Goal: Task Accomplishment & Management: Manage account settings

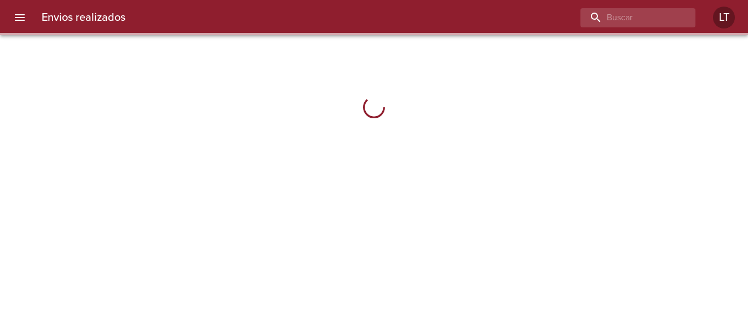
click at [14, 16] on icon "menu" at bounding box center [19, 17] width 13 height 13
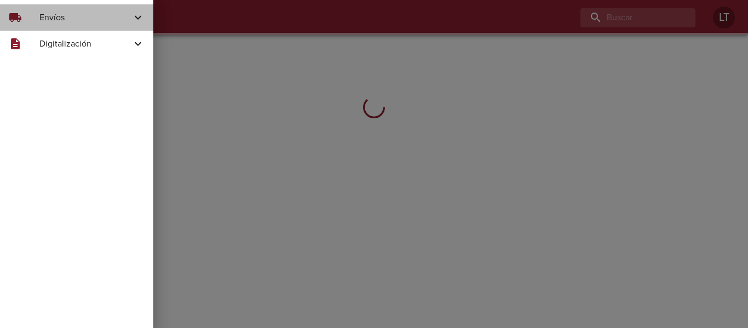
click at [37, 20] on div "local_shipping" at bounding box center [24, 17] width 31 height 13
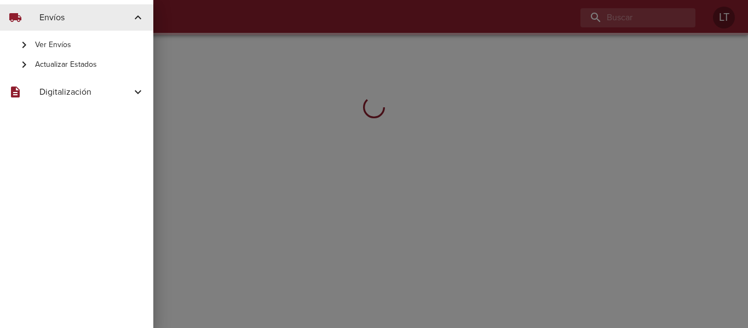
click at [59, 66] on span "Actualizar Estados" at bounding box center [90, 64] width 110 height 11
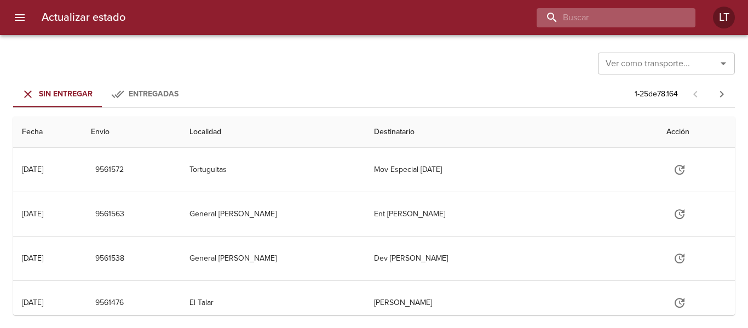
click at [621, 23] on input "buscar" at bounding box center [607, 17] width 140 height 19
type input "9512925"
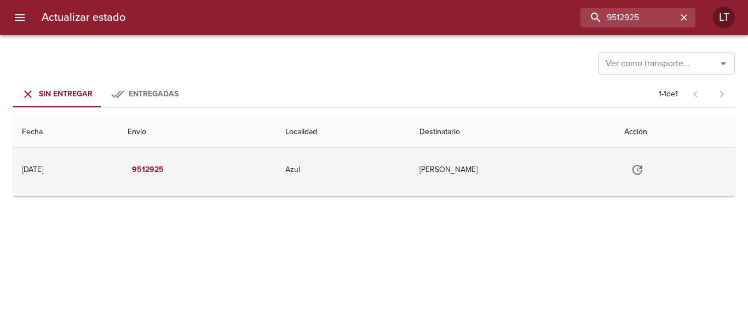
click at [644, 171] on icon "Tabla de envíos del cliente" at bounding box center [637, 169] width 13 height 13
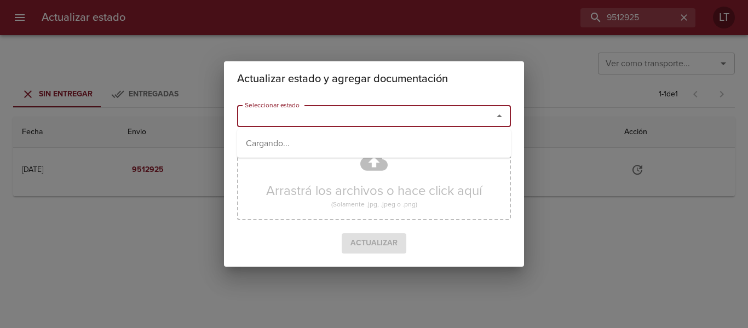
click at [420, 108] on input "Seleccionar estado" at bounding box center [358, 115] width 235 height 15
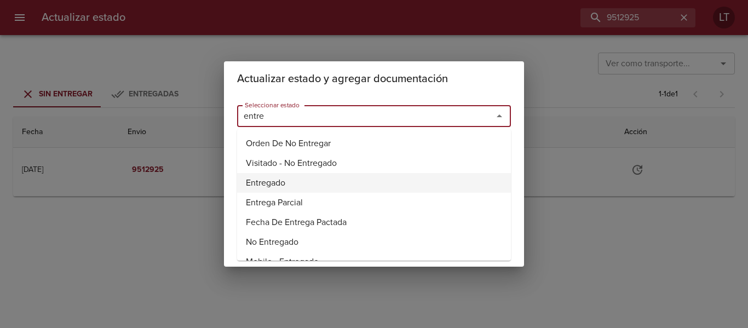
click at [260, 181] on li "Entregado" at bounding box center [374, 183] width 274 height 20
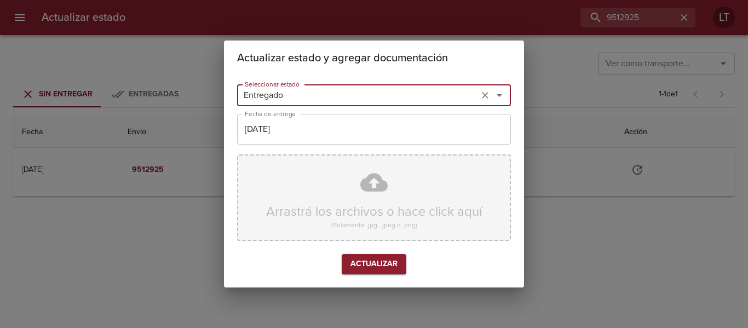
type input "Entregado"
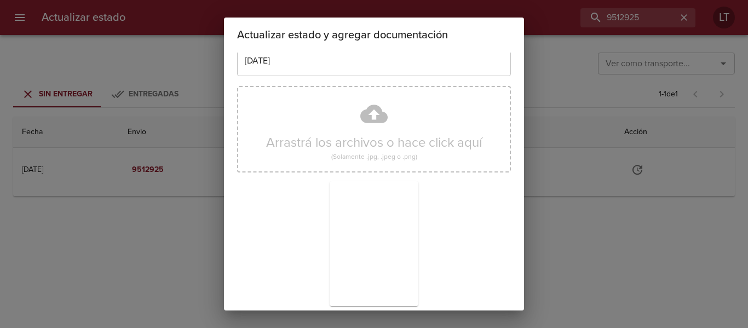
scroll to position [102, 0]
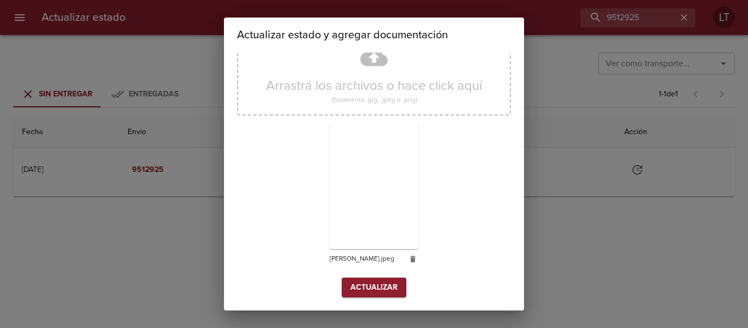
click at [361, 283] on span "Actualizar" at bounding box center [374, 288] width 47 height 14
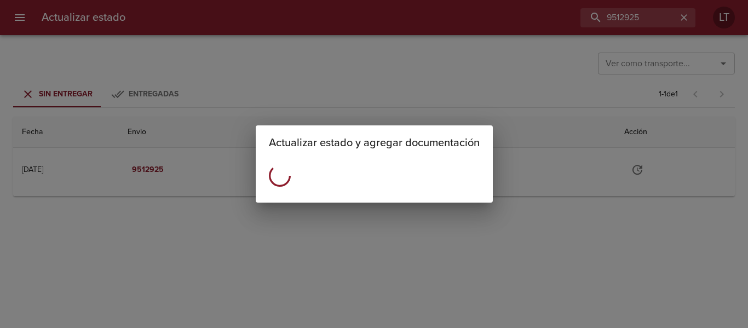
scroll to position [0, 0]
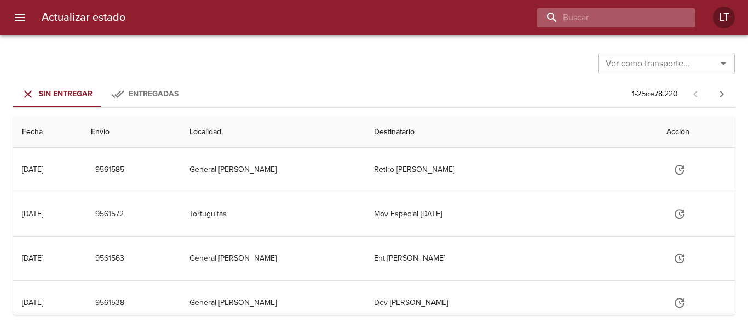
click at [604, 23] on input "buscar" at bounding box center [607, 17] width 140 height 19
type input "zulma montes"
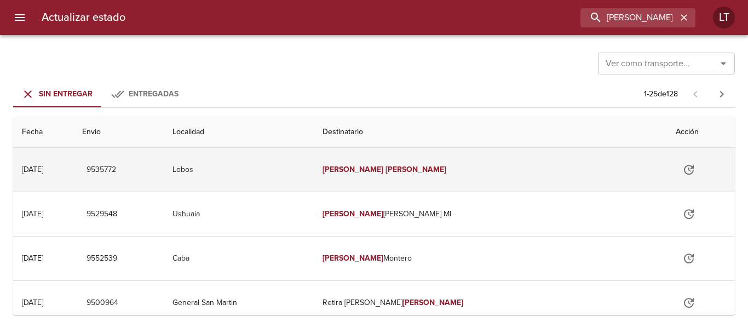
click at [676, 161] on button "Tabla de envíos del cliente" at bounding box center [689, 170] width 26 height 26
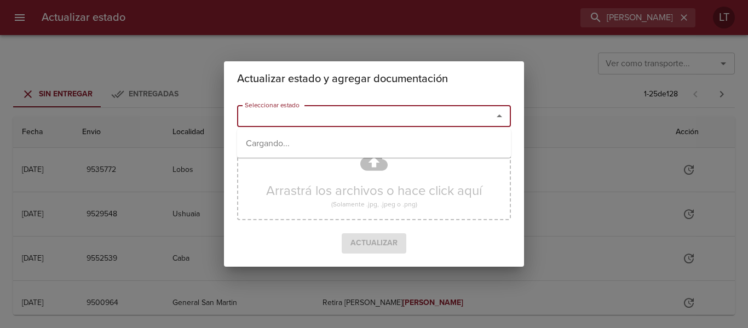
click at [392, 112] on input "Seleccionar estado" at bounding box center [358, 115] width 235 height 15
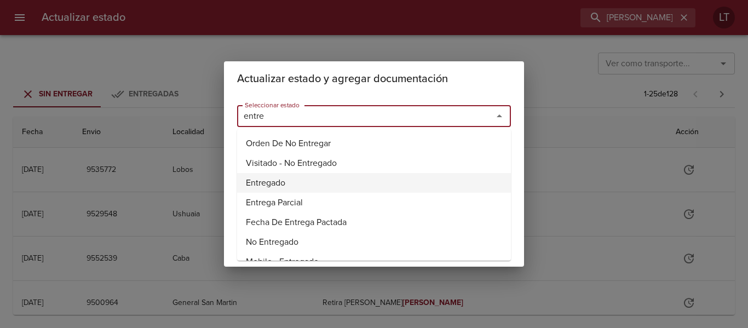
click at [296, 184] on li "Entregado" at bounding box center [374, 183] width 274 height 20
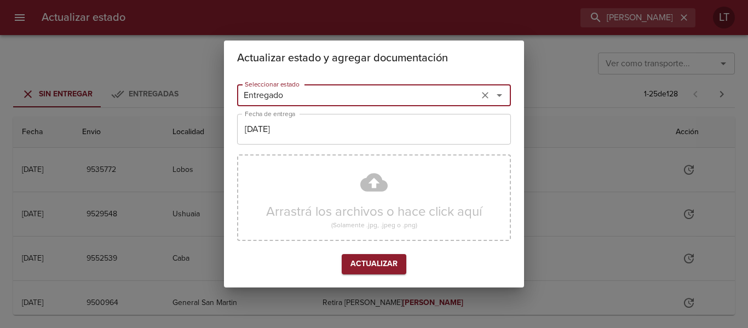
type input "Entregado"
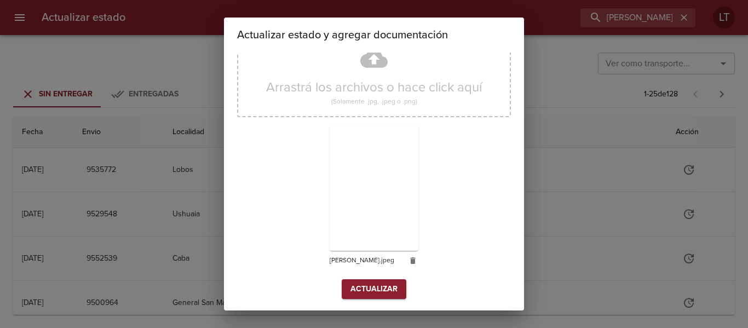
scroll to position [102, 0]
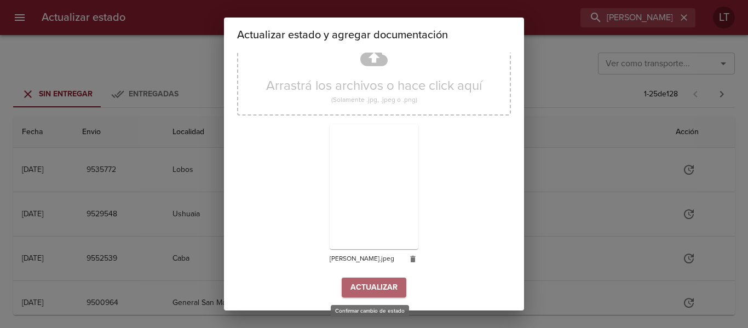
click at [374, 281] on span "Actualizar" at bounding box center [374, 288] width 47 height 14
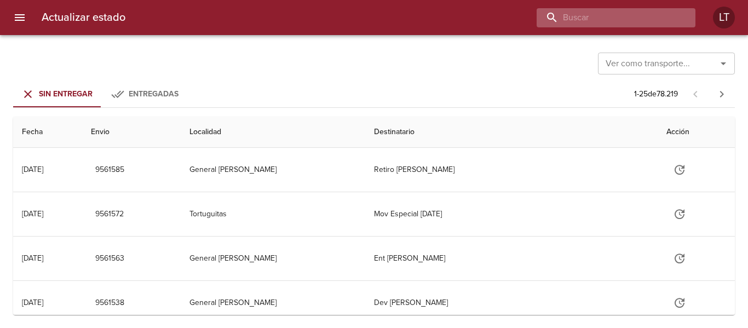
click at [615, 20] on input "buscar" at bounding box center [607, 17] width 140 height 19
type input "9534581"
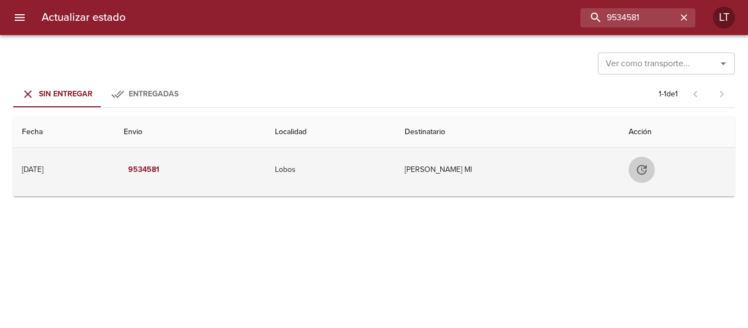
click at [649, 174] on icon "Tabla de envíos del cliente" at bounding box center [641, 169] width 13 height 13
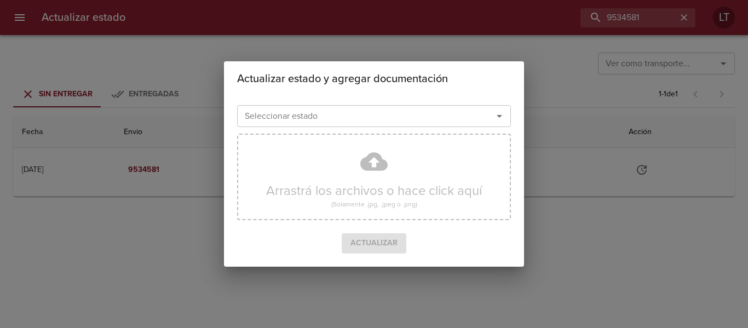
click at [417, 115] on input "Seleccionar estado" at bounding box center [358, 115] width 235 height 15
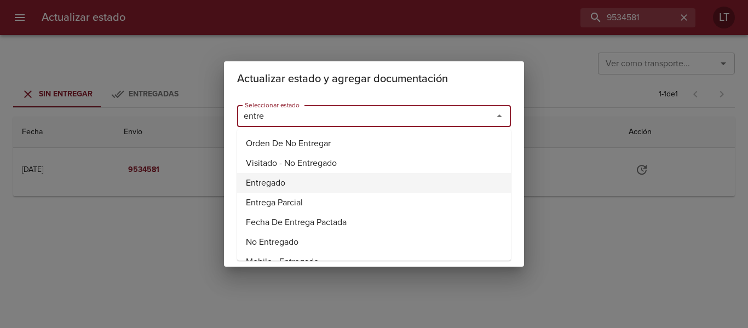
click at [265, 181] on li "Entregado" at bounding box center [374, 183] width 274 height 20
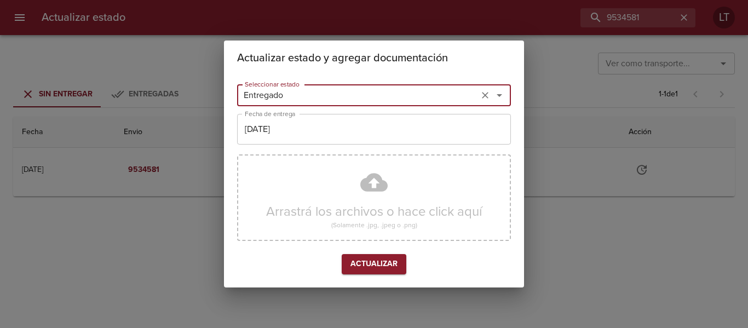
type input "Entregado"
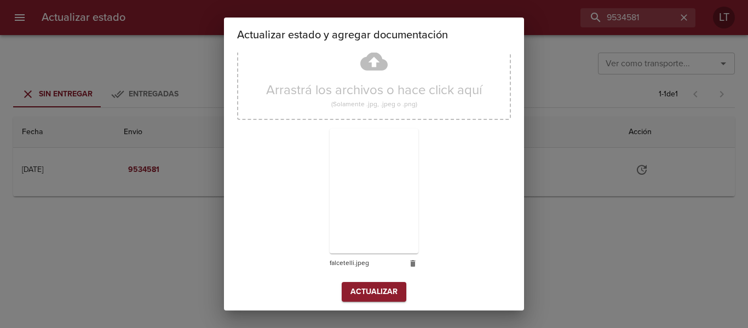
scroll to position [102, 0]
click at [379, 276] on div "Arrastrá los archivos o hace click aquí (Solamente .jpg, .jpeg o .png) falcetel…" at bounding box center [374, 151] width 274 height 253
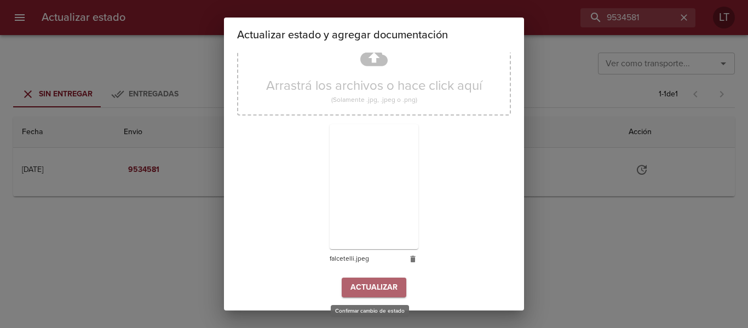
click at [376, 285] on span "Actualizar" at bounding box center [374, 288] width 47 height 14
